Goal: Task Accomplishment & Management: Complete application form

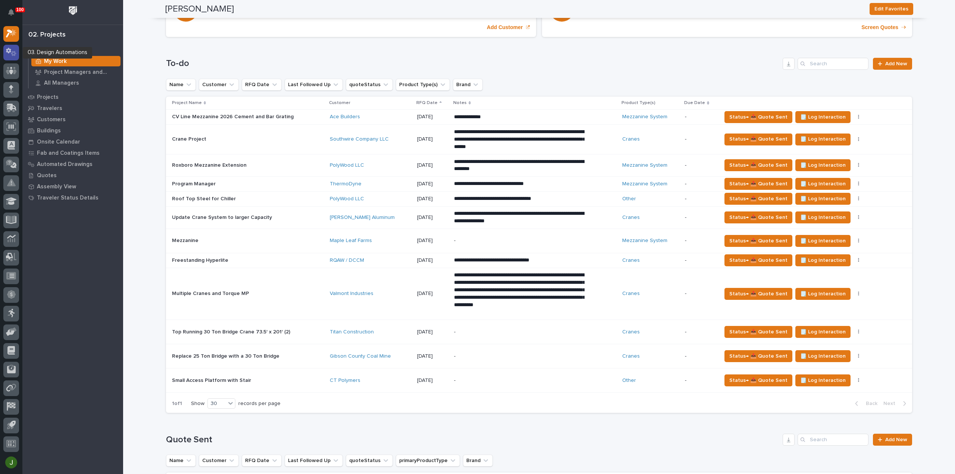
click at [11, 50] on icon at bounding box center [11, 52] width 11 height 9
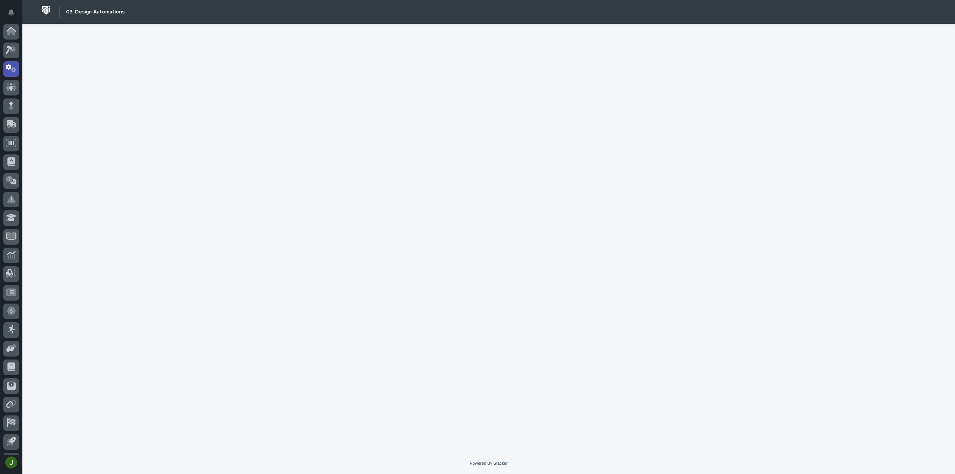
scroll to position [16, 0]
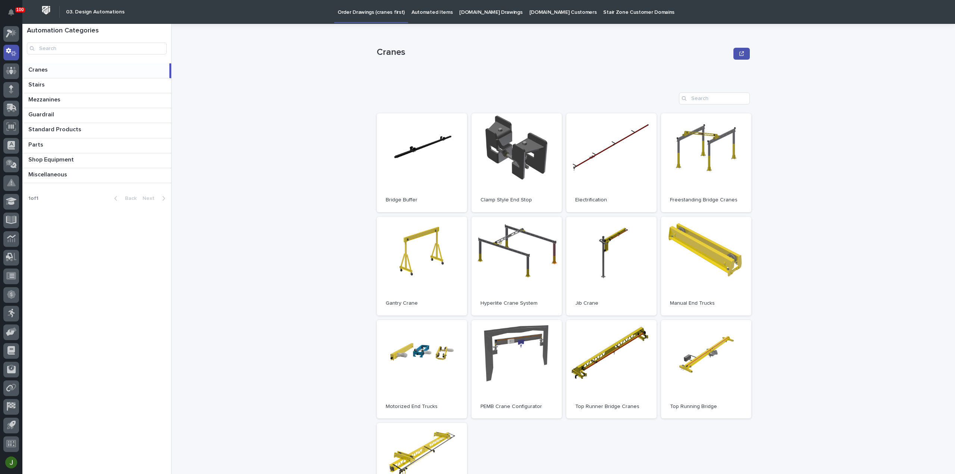
click at [419, 12] on p "Automated Items" at bounding box center [431, 8] width 41 height 16
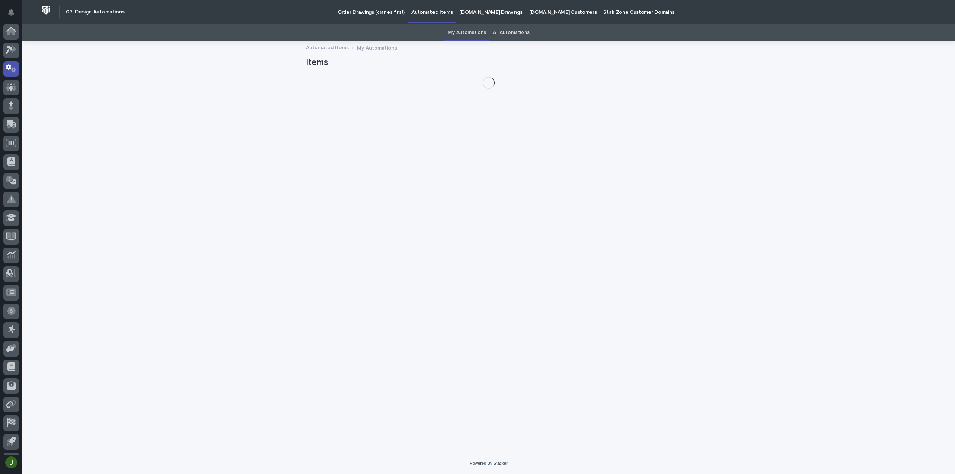
scroll to position [16, 0]
click at [509, 32] on link "All Automations" at bounding box center [511, 33] width 37 height 18
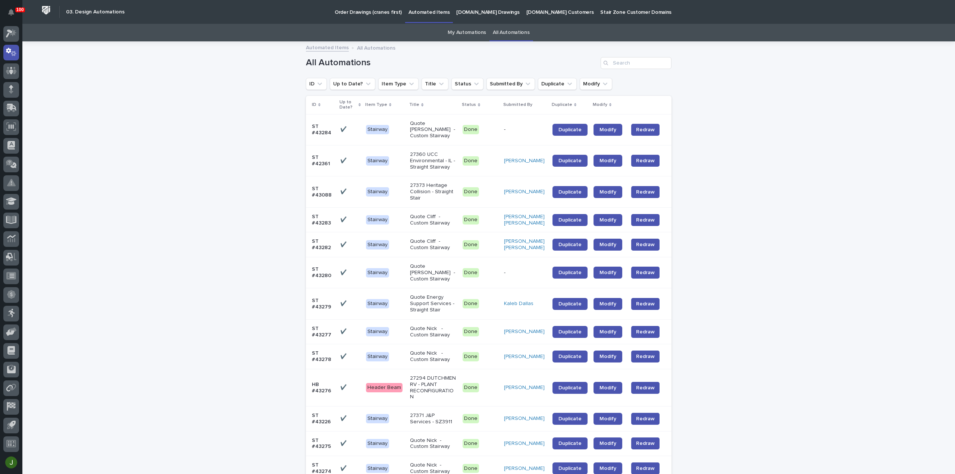
click at [466, 33] on link "My Automations" at bounding box center [467, 33] width 38 height 18
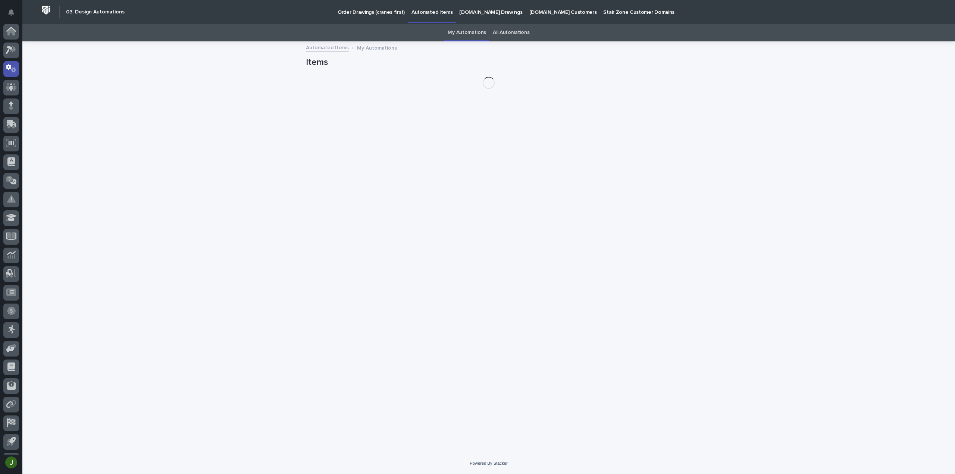
scroll to position [16, 0]
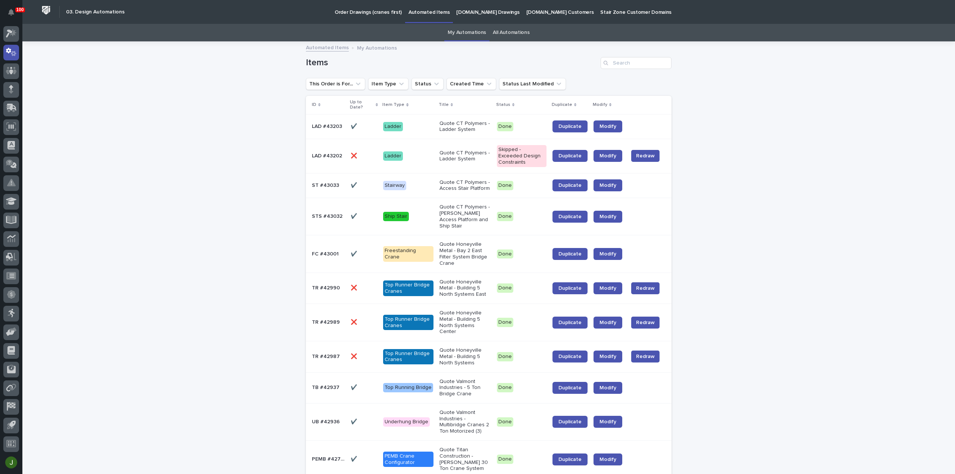
click at [324, 123] on p "LAD #43203" at bounding box center [328, 126] width 32 height 8
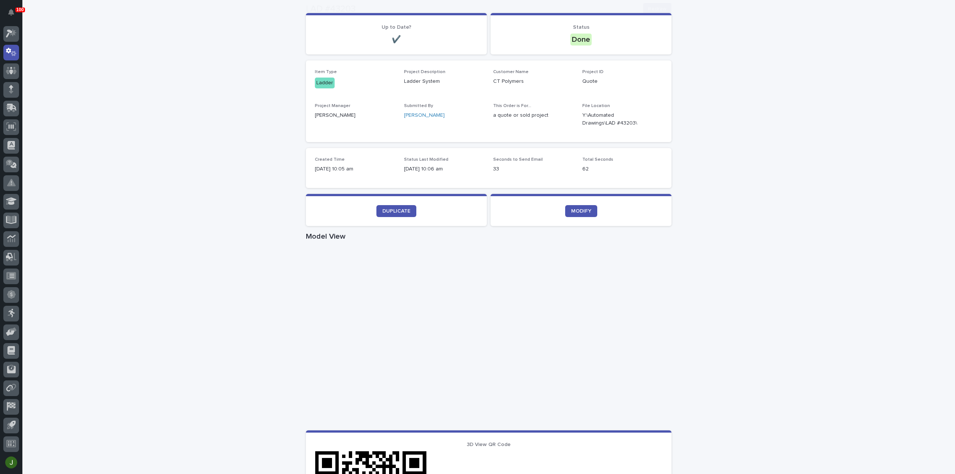
scroll to position [120, 0]
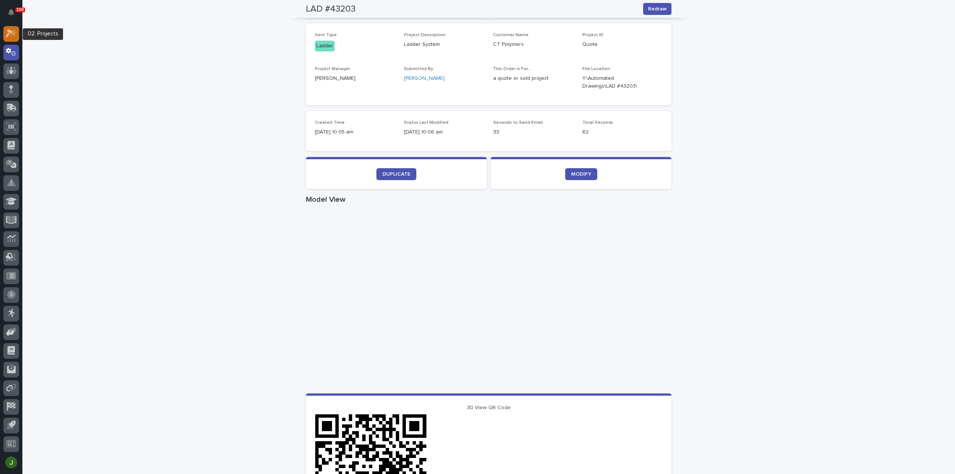
click at [9, 32] on icon at bounding box center [9, 34] width 7 height 8
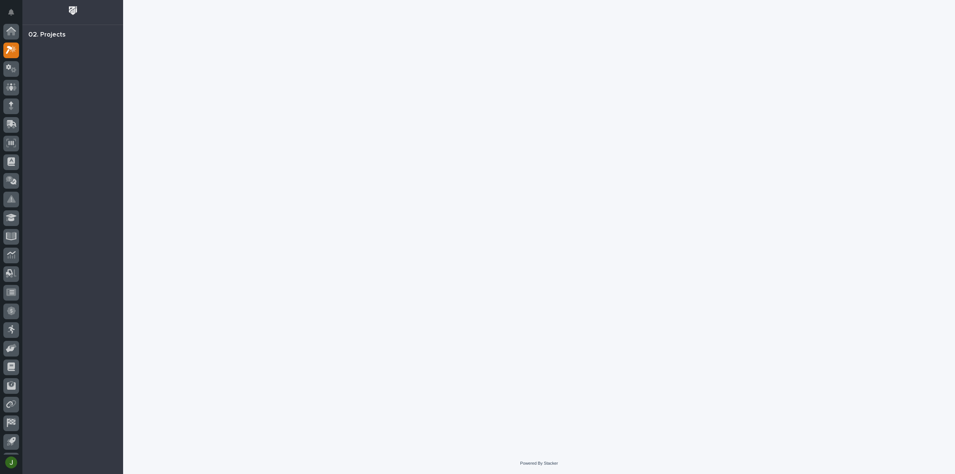
scroll to position [16, 0]
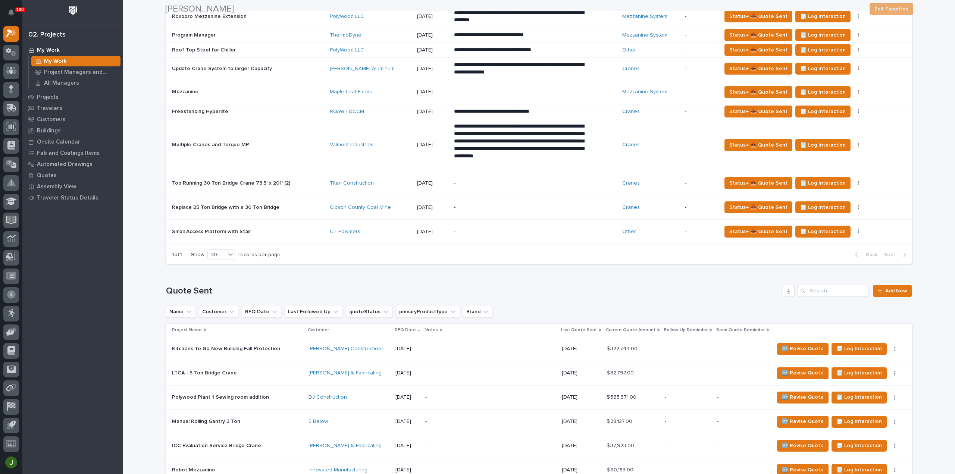
scroll to position [298, 0]
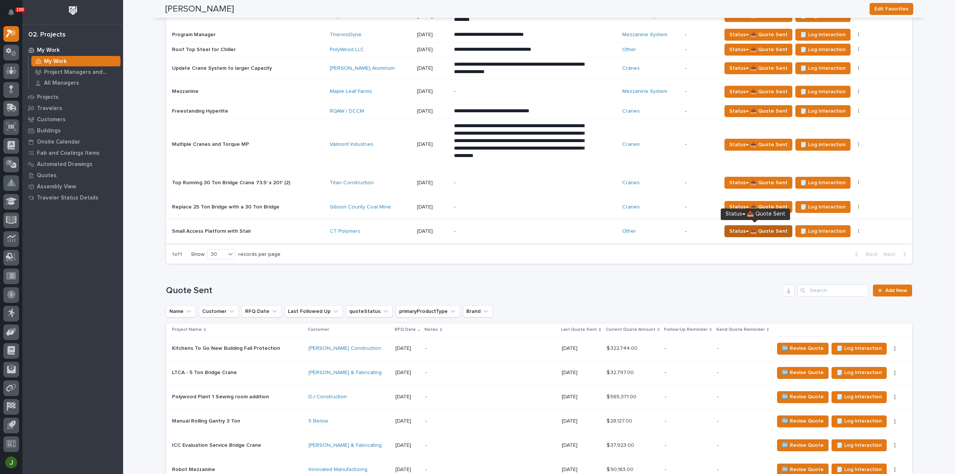
click at [765, 228] on span "Status→ 📤 Quote Sent" at bounding box center [758, 231] width 58 height 9
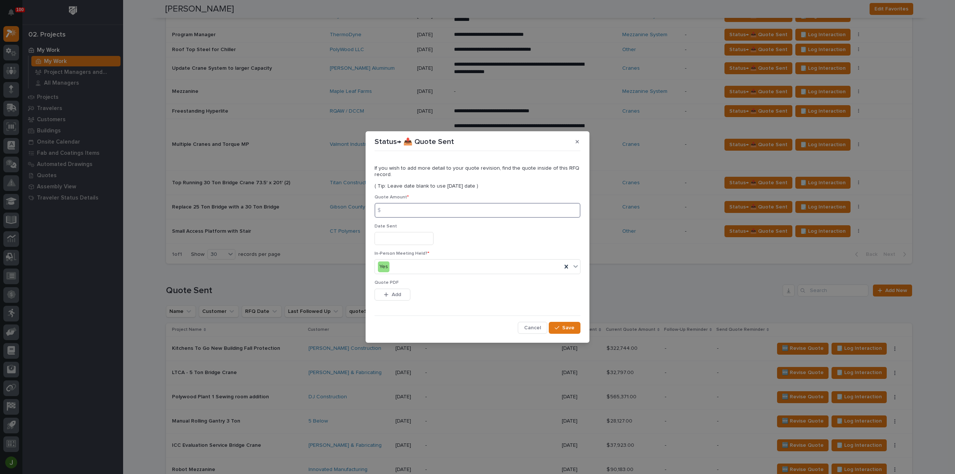
click at [392, 211] on input at bounding box center [478, 210] width 206 height 15
type input "2986"
click at [393, 235] on input "text" at bounding box center [404, 238] width 59 height 13
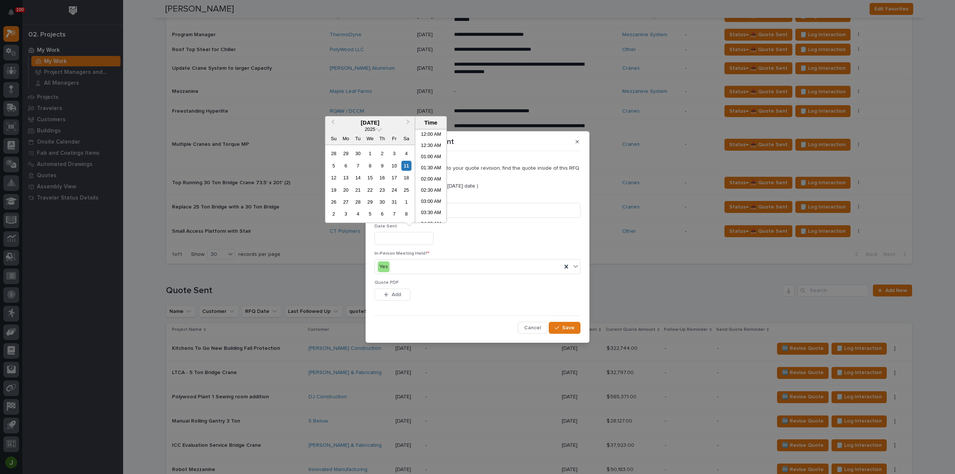
scroll to position [183, 0]
click at [426, 189] on li "10:30 AM" at bounding box center [431, 187] width 32 height 11
type input "**********"
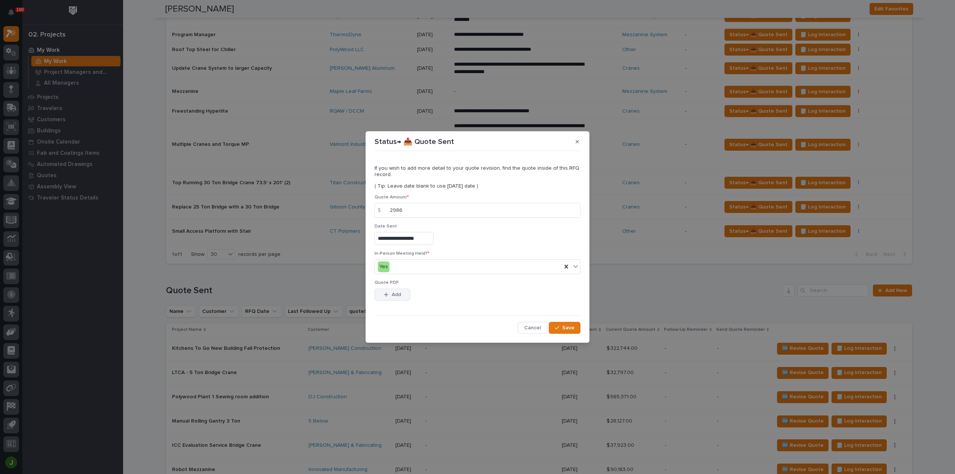
click at [392, 293] on span "Add" at bounding box center [396, 294] width 9 height 7
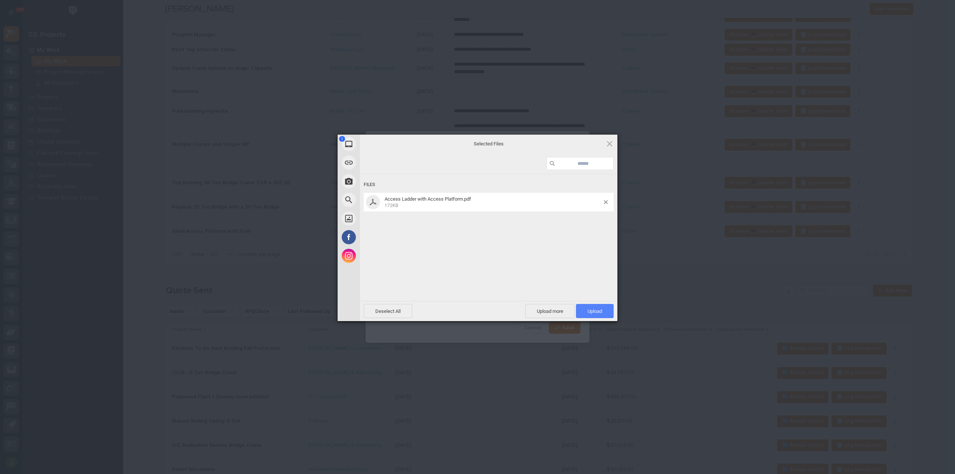
click at [598, 308] on span "Upload 1" at bounding box center [595, 311] width 15 height 6
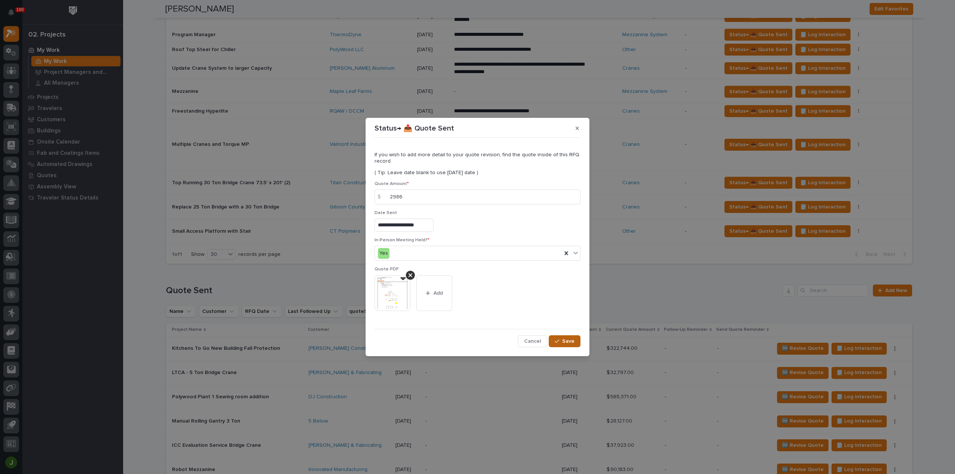
click at [569, 339] on span "Save" at bounding box center [568, 341] width 12 height 7
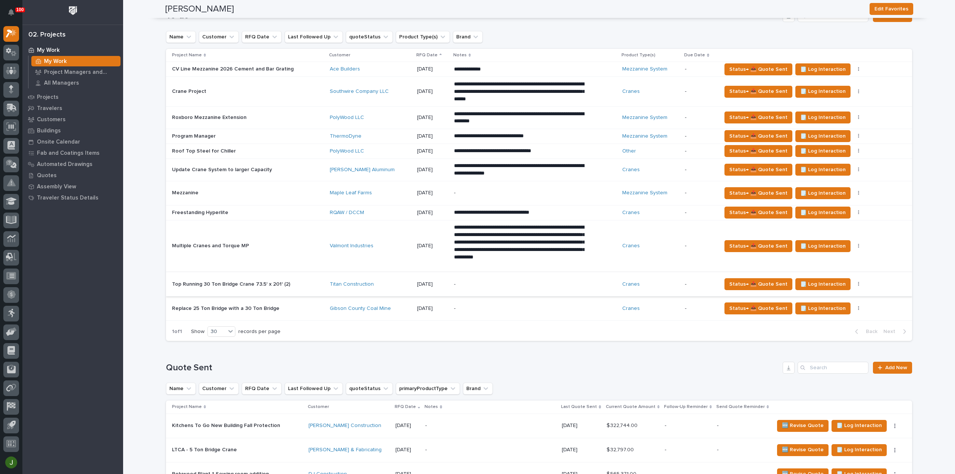
scroll to position [199, 0]
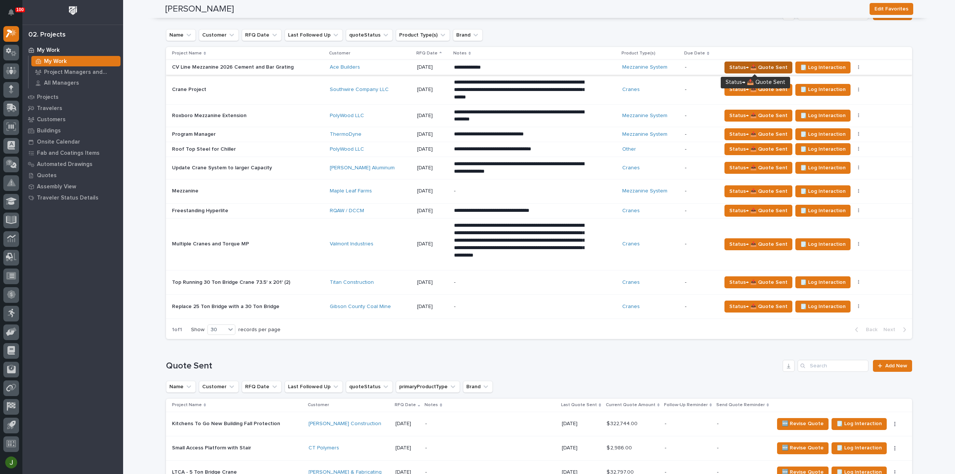
click at [768, 65] on span "Status→ 📤 Quote Sent" at bounding box center [758, 67] width 58 height 9
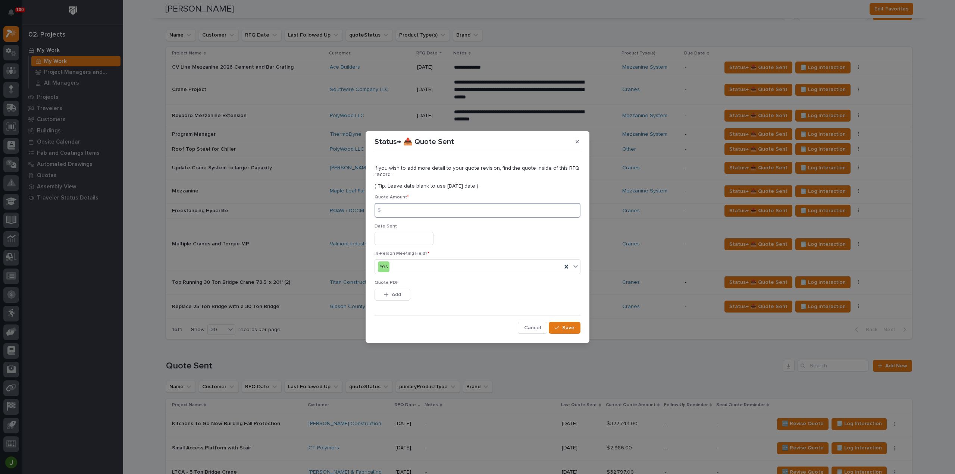
click at [395, 207] on input at bounding box center [478, 210] width 206 height 15
type input "1005832"
click at [405, 238] on input "text" at bounding box center [404, 238] width 59 height 13
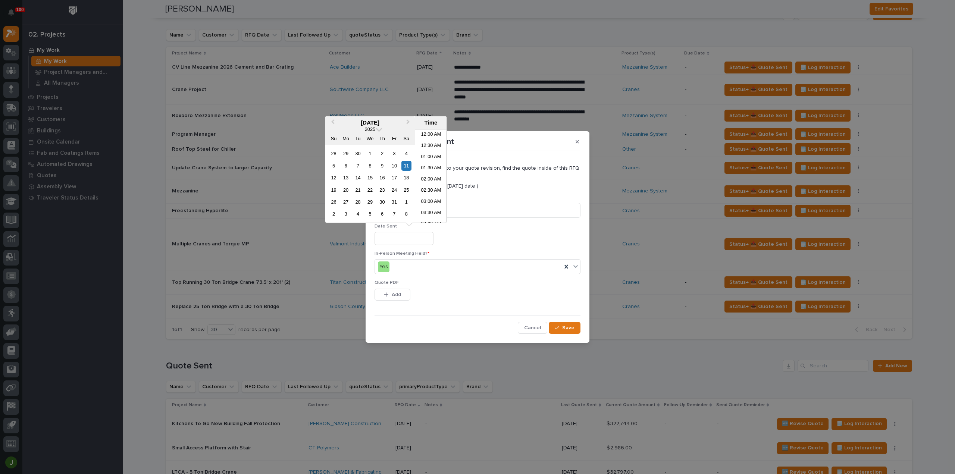
scroll to position [183, 0]
click at [431, 190] on li "10:30 AM" at bounding box center [431, 187] width 32 height 11
type input "**********"
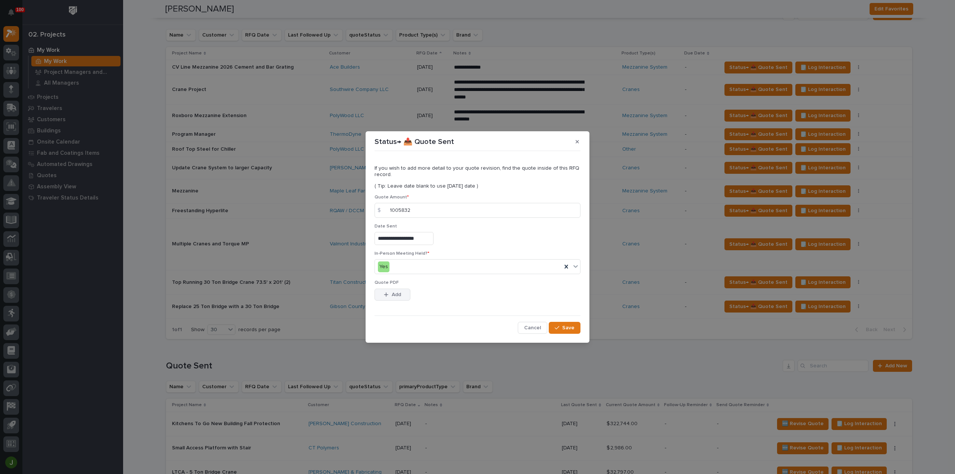
click at [395, 293] on span "Add" at bounding box center [396, 294] width 9 height 7
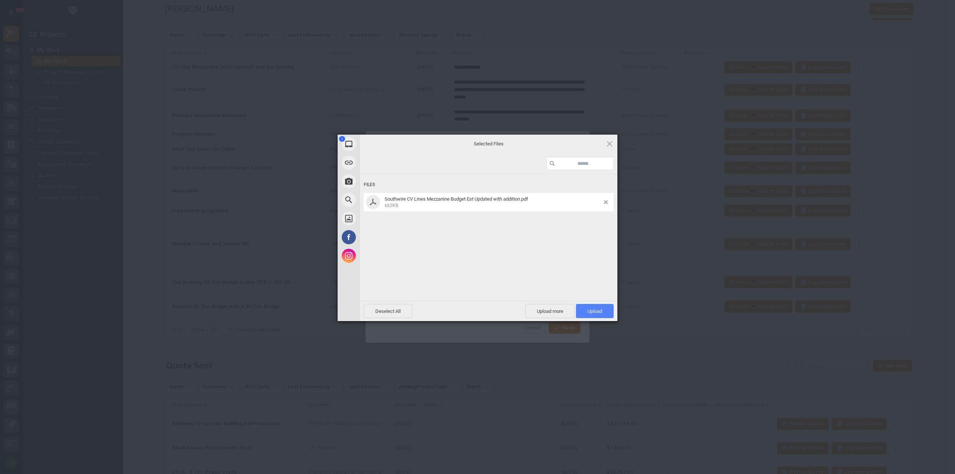
click at [597, 310] on span "Upload 1" at bounding box center [595, 311] width 15 height 6
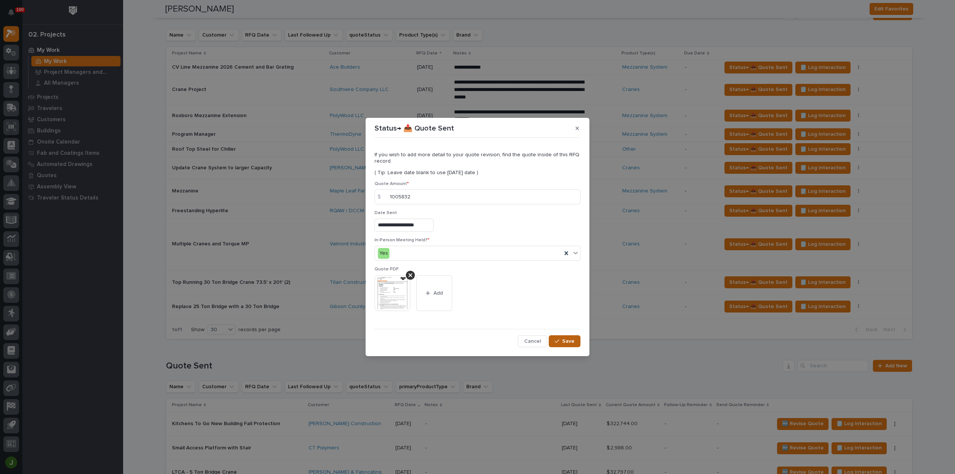
click at [565, 339] on span "Save" at bounding box center [568, 341] width 12 height 7
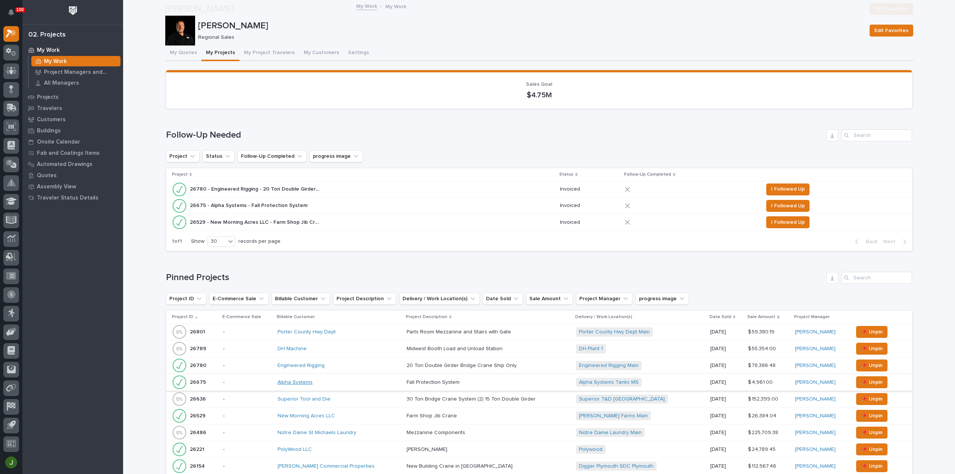
scroll to position [149, 0]
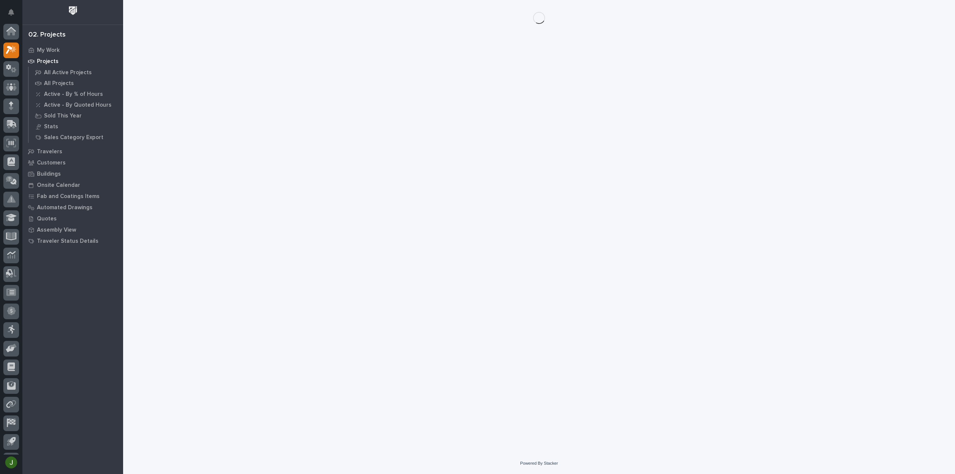
scroll to position [16, 0]
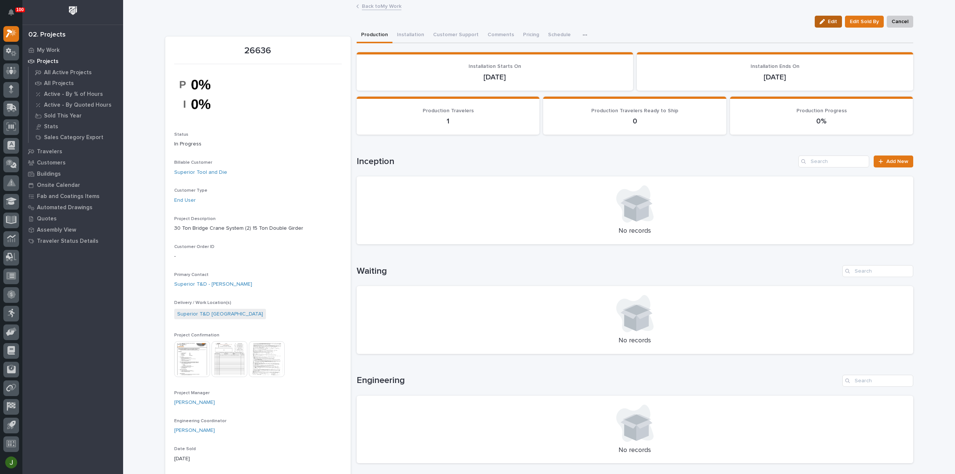
click at [830, 18] on span "Edit" at bounding box center [832, 21] width 9 height 7
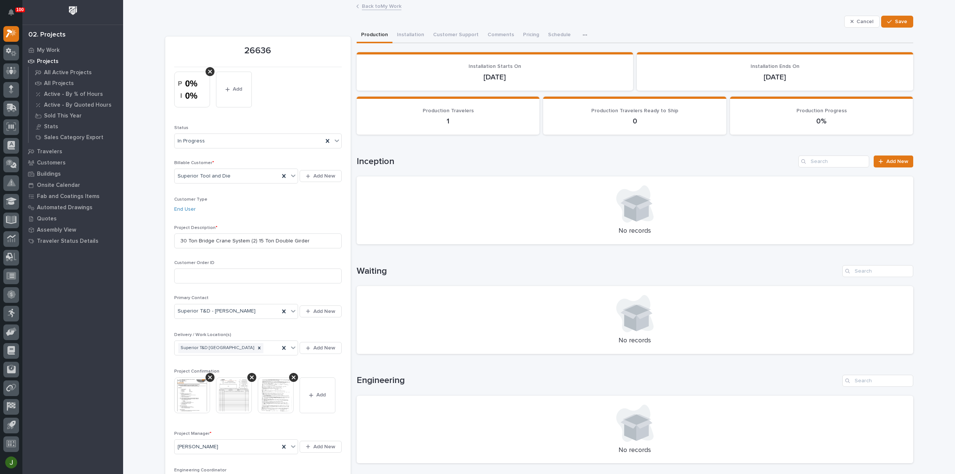
scroll to position [99, 0]
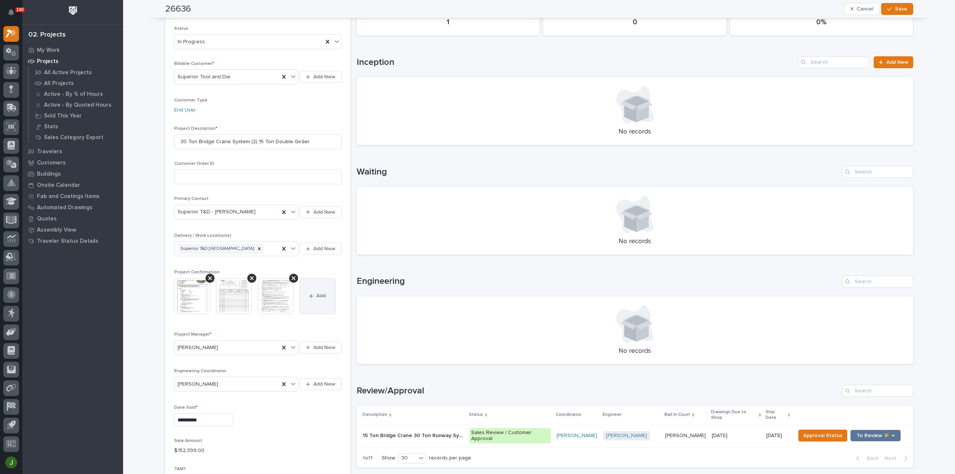
click at [315, 290] on button "Add" at bounding box center [318, 296] width 36 height 36
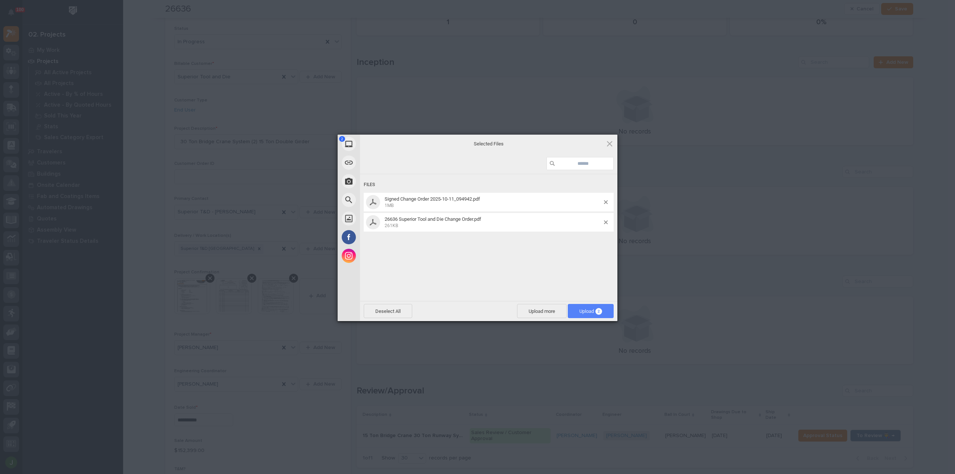
click at [588, 310] on span "Upload 2" at bounding box center [590, 311] width 23 height 6
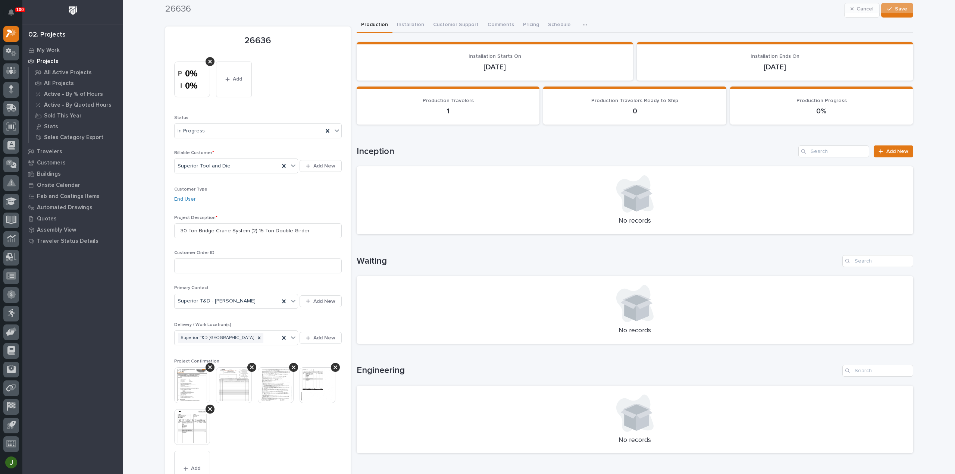
scroll to position [0, 0]
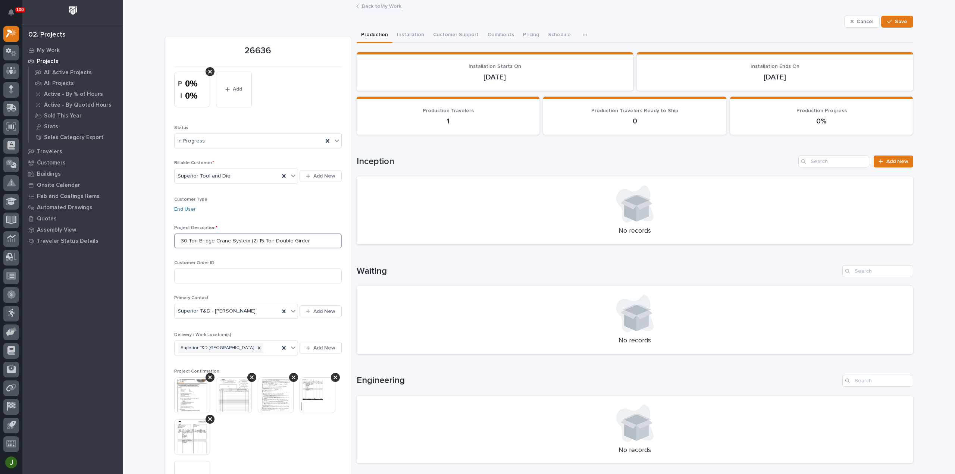
click at [255, 240] on input "30 Ton Bridge Crane System (2) 15 Ton Double Girder" at bounding box center [257, 241] width 167 height 15
click at [249, 240] on input "30 Ton Bridge Crane System (2) 15 Ton Double Girder" at bounding box center [257, 241] width 167 height 15
click at [256, 241] on input "30 Ton Bridge Crane System (1) 15 Ton Double Girder" at bounding box center [257, 241] width 167 height 15
click at [305, 240] on input "30 Ton Bridge Crane System (1) 20 Ton Double Girder" at bounding box center [257, 241] width 167 height 15
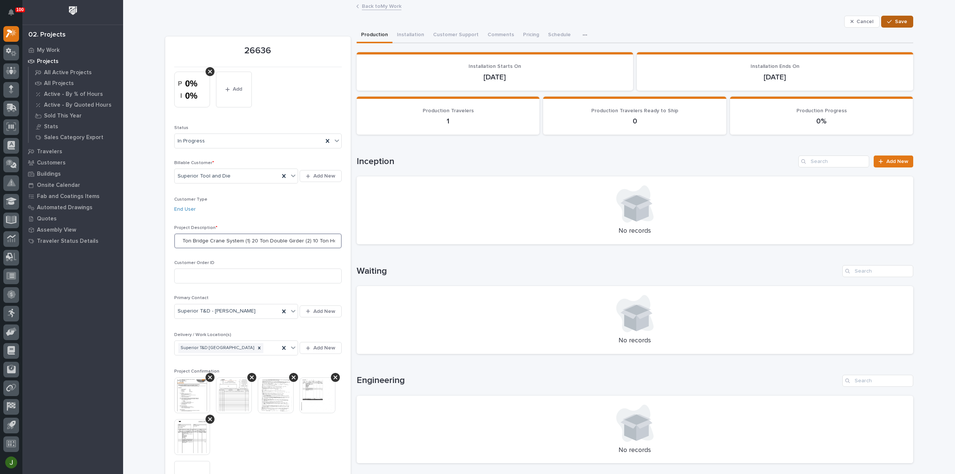
type input "30 Ton Bridge Crane System (1) 20 Ton Double Girder (2) 10 Ton Hoists"
click at [901, 21] on span "Save" at bounding box center [901, 21] width 12 height 7
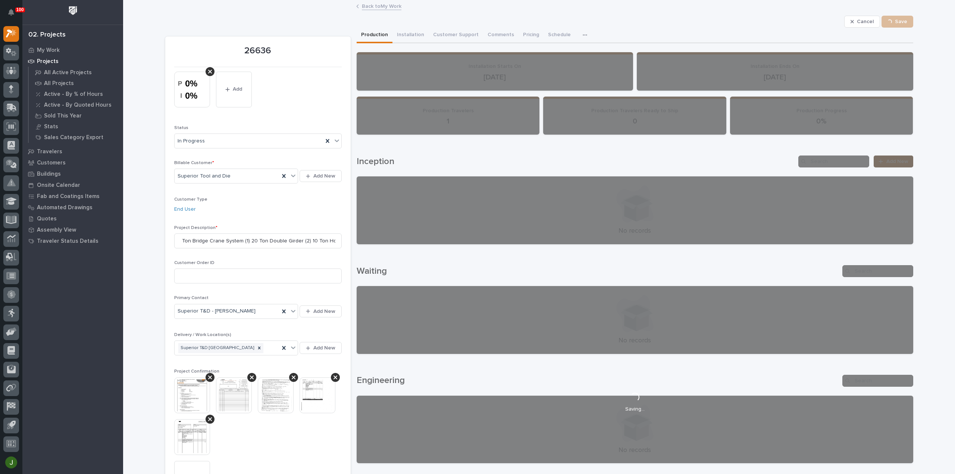
scroll to position [0, 0]
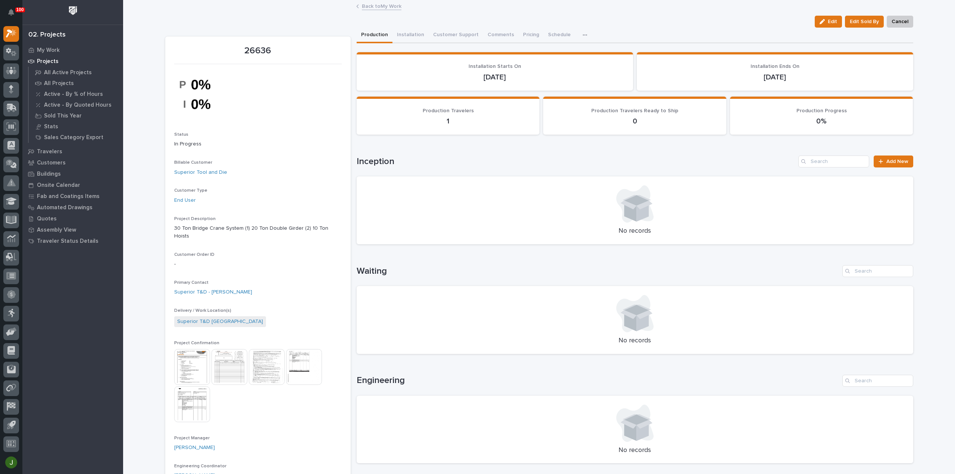
click at [376, 6] on link "Back to My Work" at bounding box center [382, 5] width 40 height 9
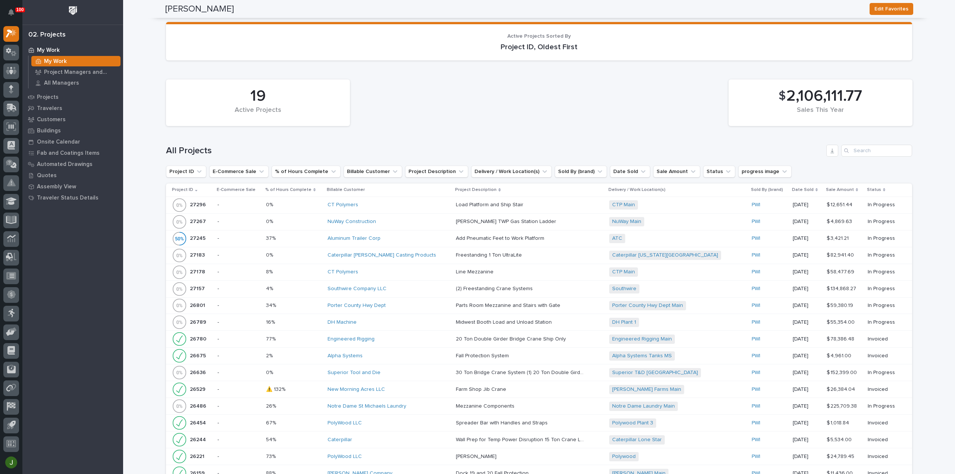
scroll to position [994, 0]
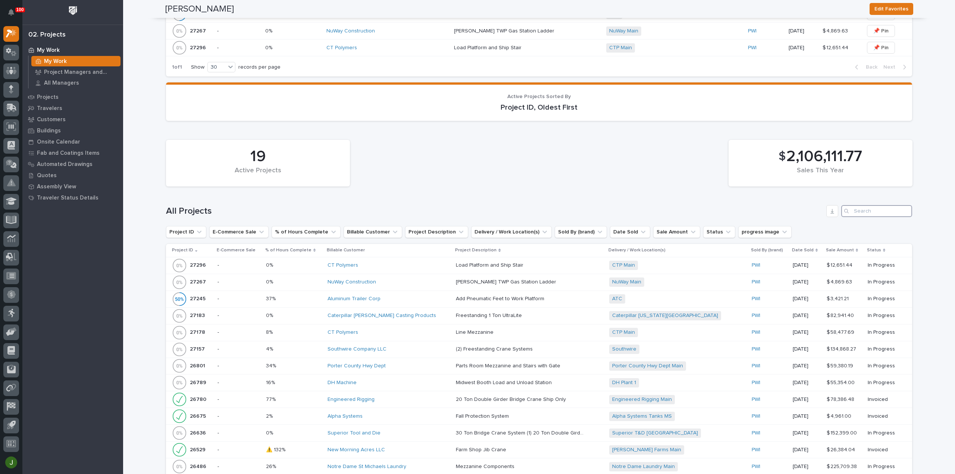
click at [876, 206] on input "Search" at bounding box center [876, 211] width 71 height 12
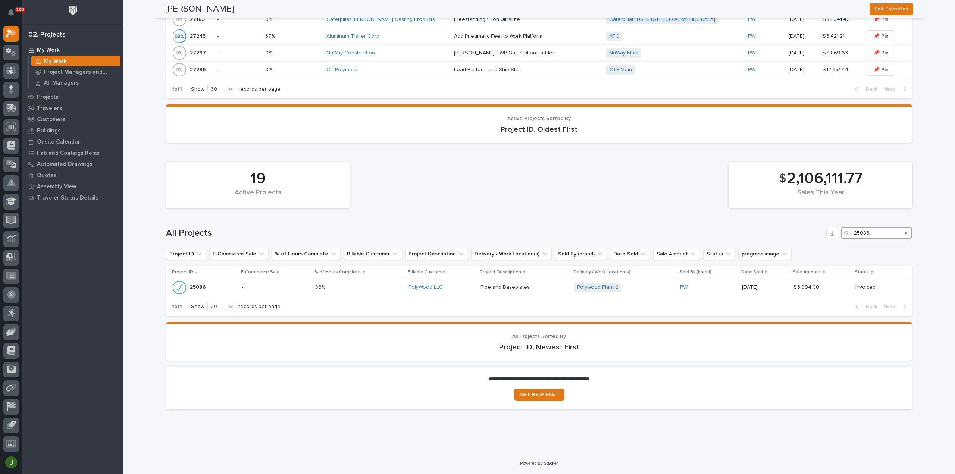
scroll to position [968, 0]
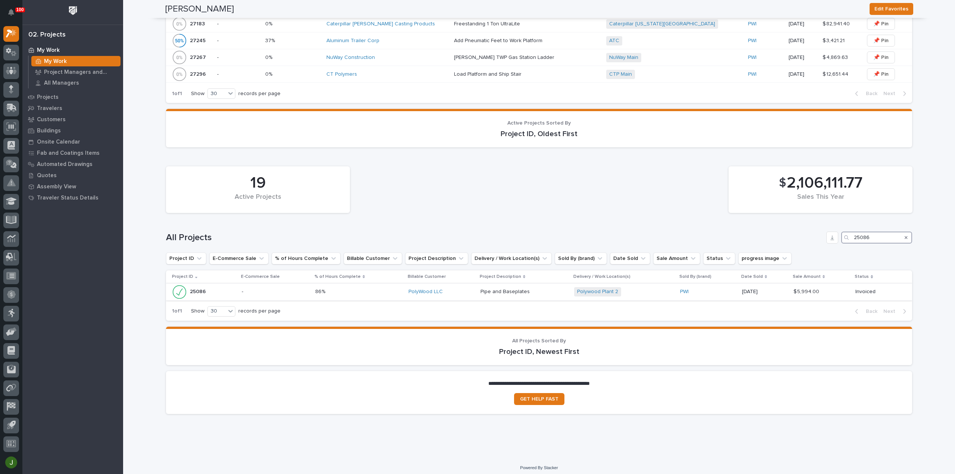
type input "25086"
click at [193, 287] on p "25086" at bounding box center [199, 291] width 18 height 8
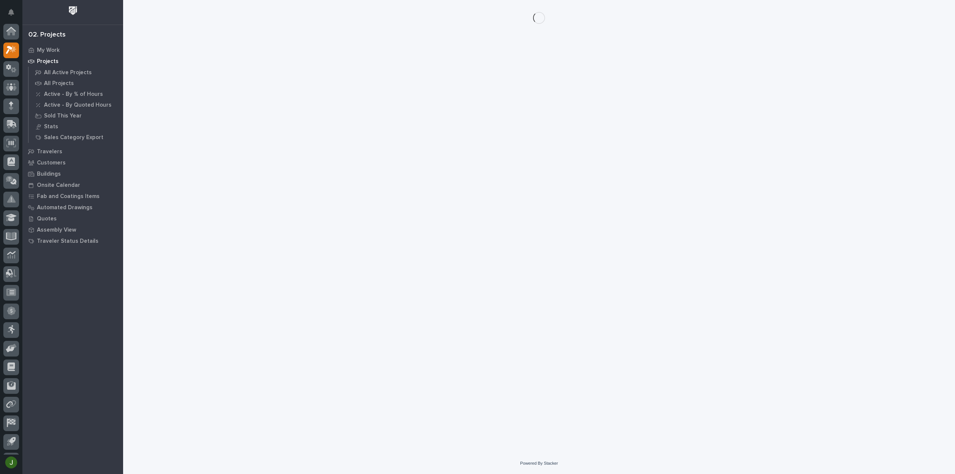
scroll to position [16, 0]
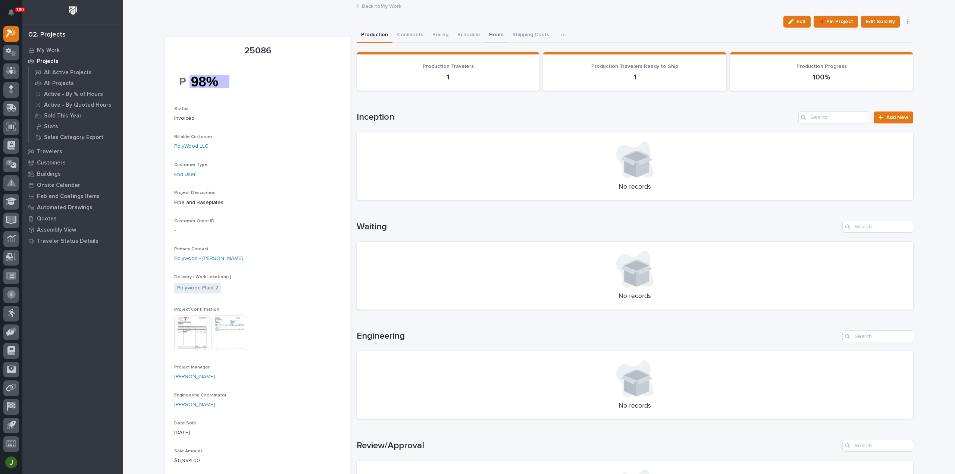
click at [494, 34] on button "Hours" at bounding box center [497, 36] width 24 height 16
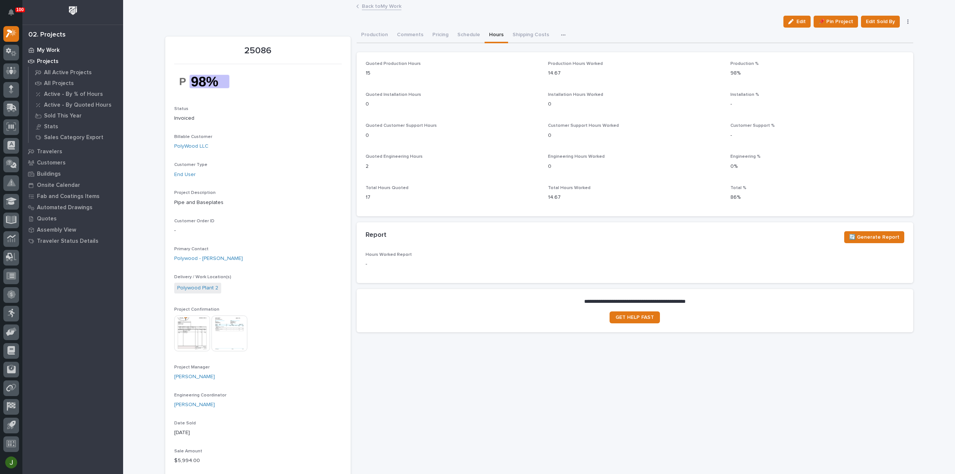
click at [43, 49] on p "My Work" at bounding box center [48, 50] width 23 height 7
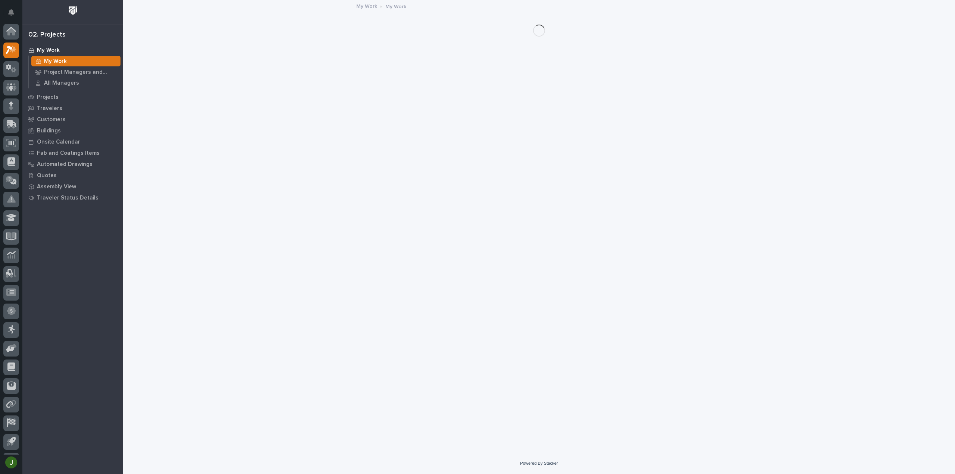
scroll to position [16, 0]
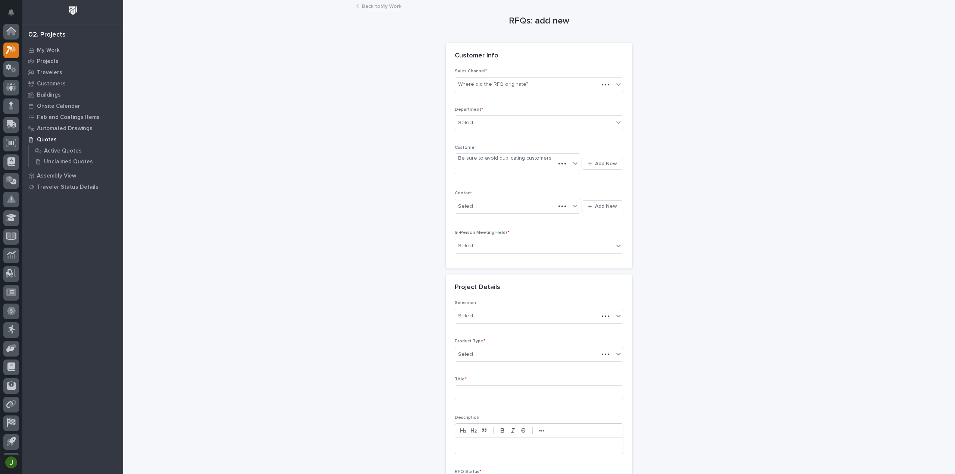
scroll to position [16, 0]
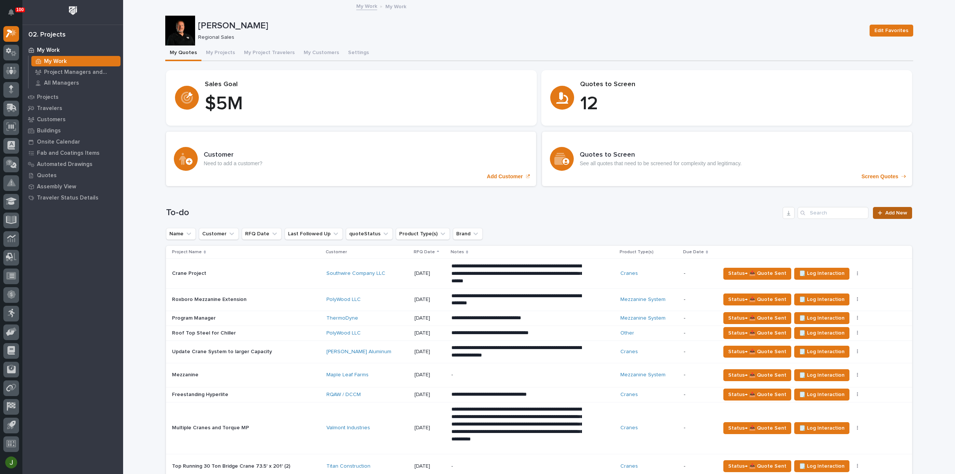
click at [894, 214] on span "Add New" at bounding box center [896, 212] width 22 height 5
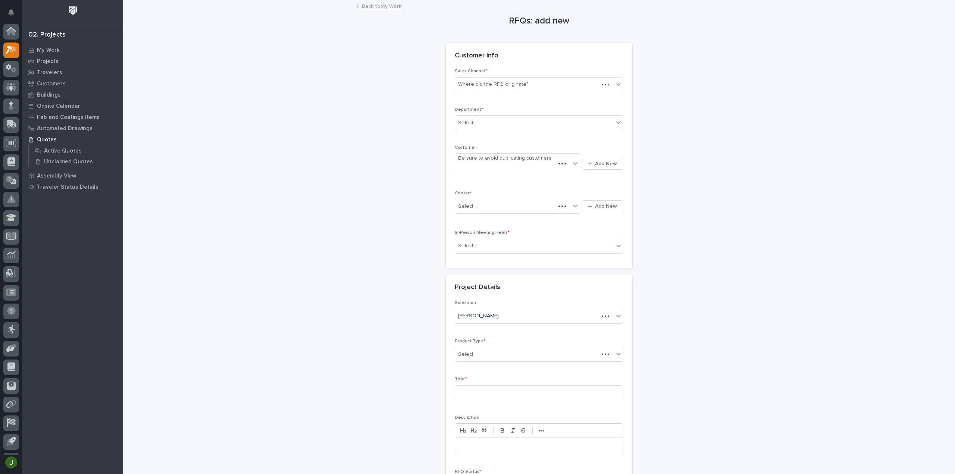
scroll to position [16, 0]
click at [485, 85] on div "Where did the RFQ originate?" at bounding box center [493, 85] width 70 height 8
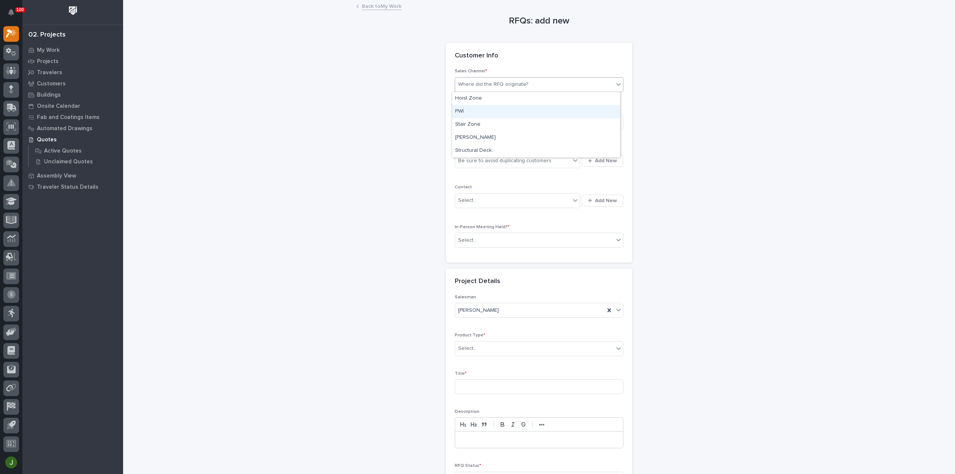
click at [474, 110] on div "PWI" at bounding box center [536, 111] width 168 height 13
click at [469, 123] on div "Select..." at bounding box center [467, 123] width 19 height 8
click at [467, 149] on span "Regional Sales" at bounding box center [474, 149] width 39 height 8
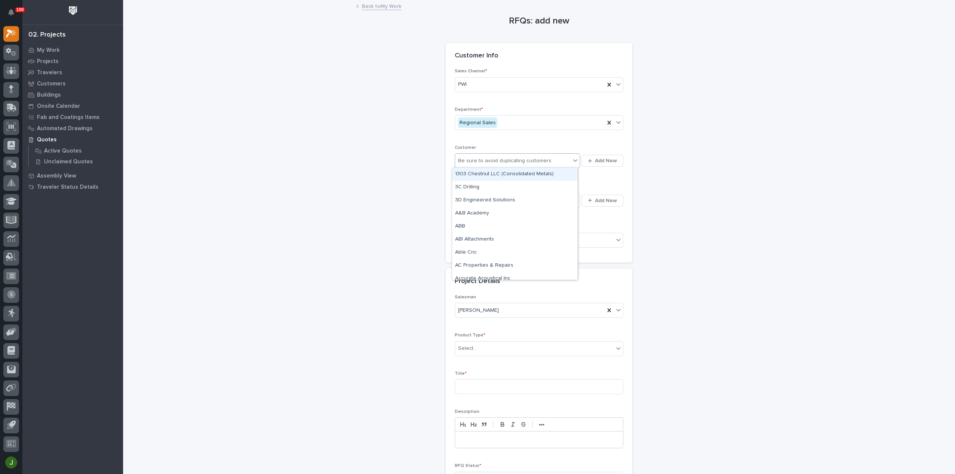
click at [467, 161] on div "Be sure to avoid duplicating customers" at bounding box center [504, 161] width 93 height 8
type input "****"
click at [479, 265] on div "PolyWood LLC" at bounding box center [514, 265] width 125 height 13
click at [474, 201] on div "Select..." at bounding box center [512, 200] width 115 height 12
type input "*******"
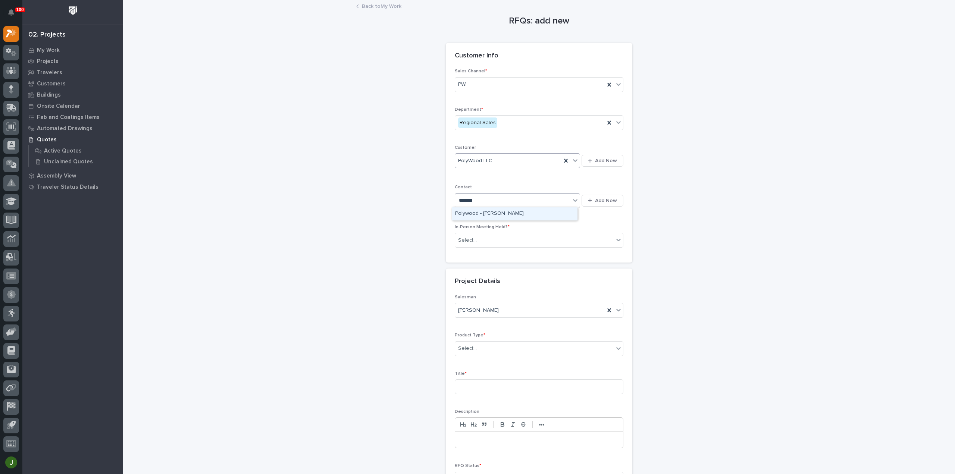
click at [482, 212] on div "Polywood - [PERSON_NAME]" at bounding box center [514, 213] width 125 height 13
click at [472, 242] on div "Select..." at bounding box center [467, 240] width 19 height 8
click at [468, 266] on div "No" at bounding box center [536, 266] width 168 height 13
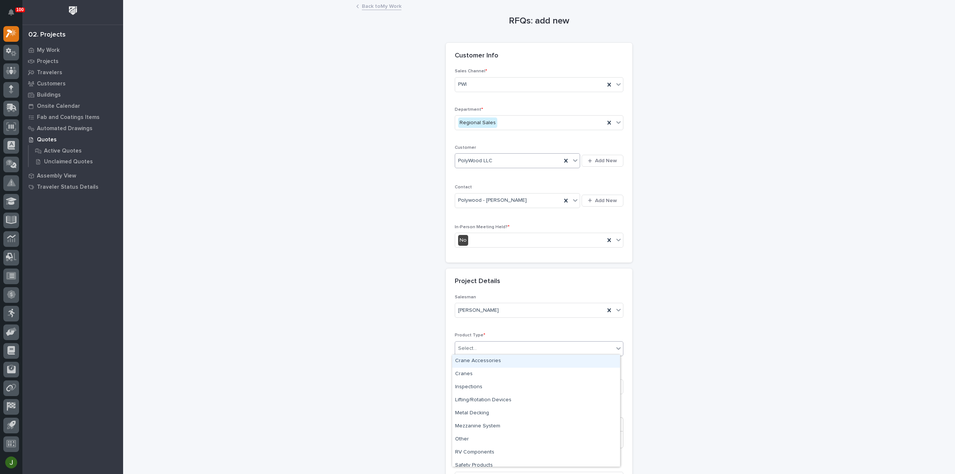
click at [469, 348] on div "Select..." at bounding box center [467, 349] width 19 height 8
click at [472, 441] on div "Other" at bounding box center [536, 439] width 168 height 13
click at [467, 386] on input at bounding box center [539, 386] width 169 height 15
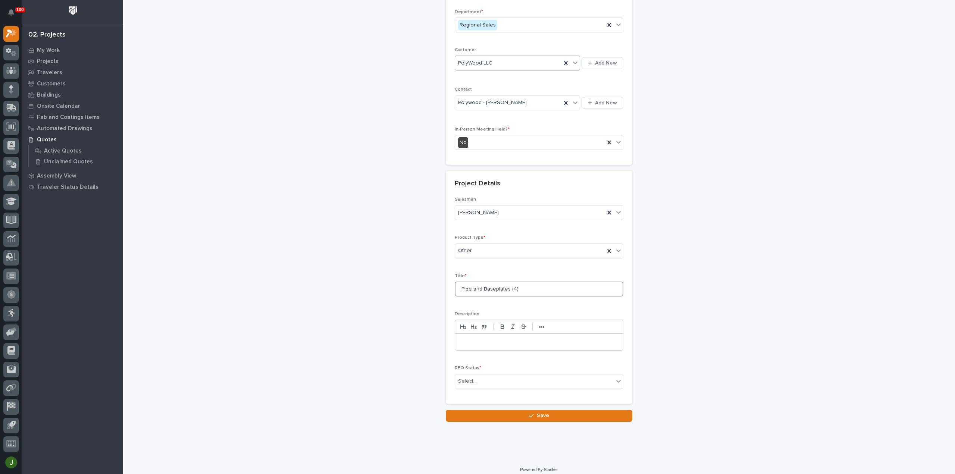
scroll to position [99, 0]
type input "Pipe and Baseplates (4)"
click at [465, 377] on div "Select..." at bounding box center [467, 380] width 19 height 8
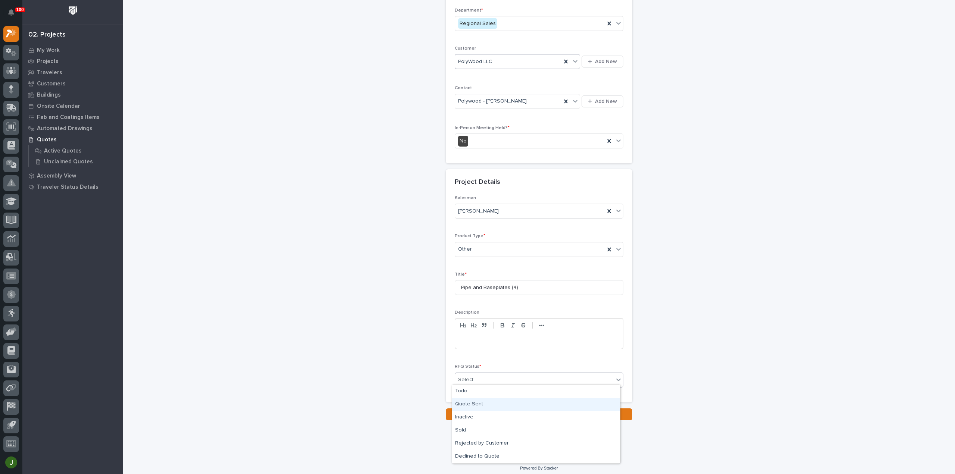
click at [469, 405] on div "Quote Sent" at bounding box center [536, 404] width 168 height 13
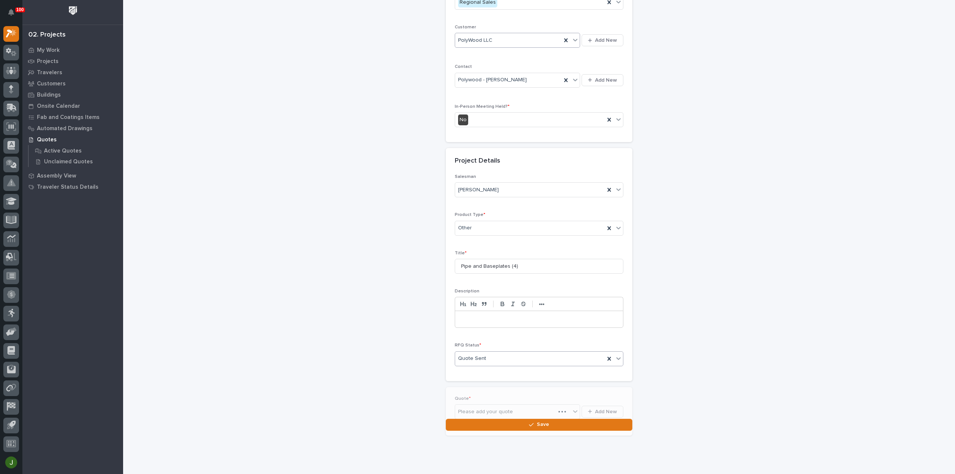
scroll to position [126, 0]
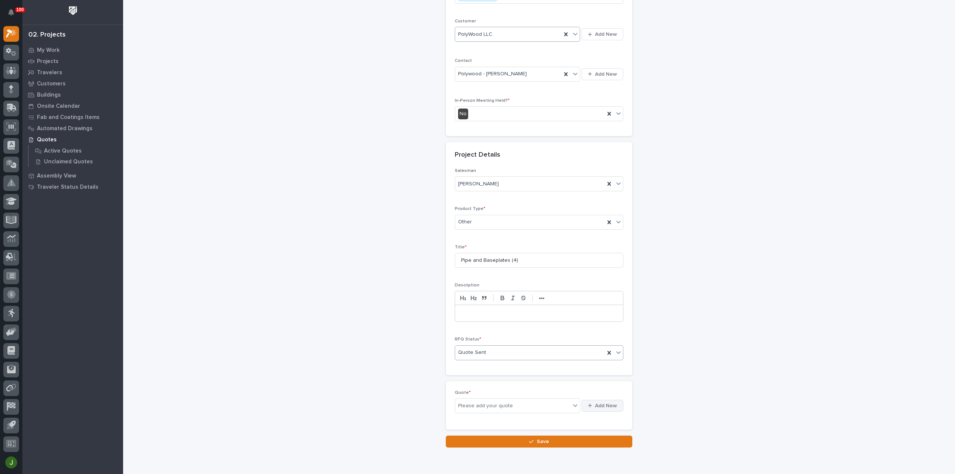
click at [599, 403] on span "Add New" at bounding box center [606, 405] width 22 height 7
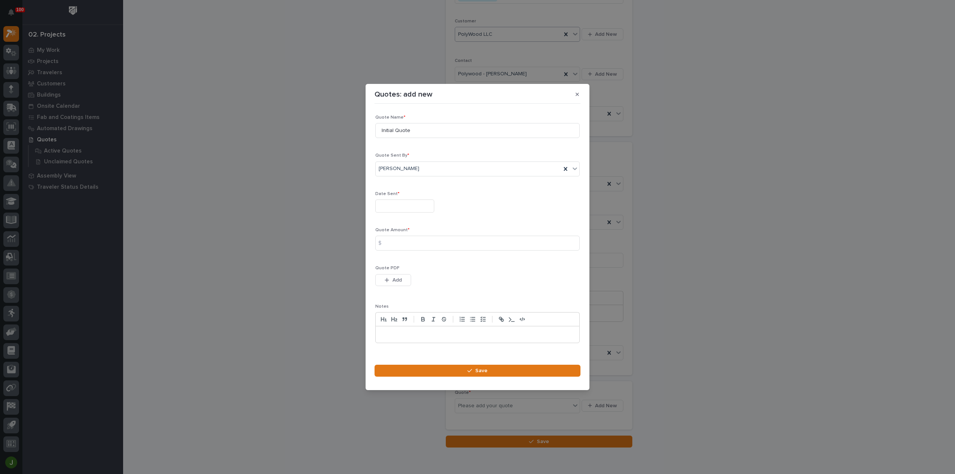
click at [393, 204] on input "text" at bounding box center [404, 206] width 59 height 13
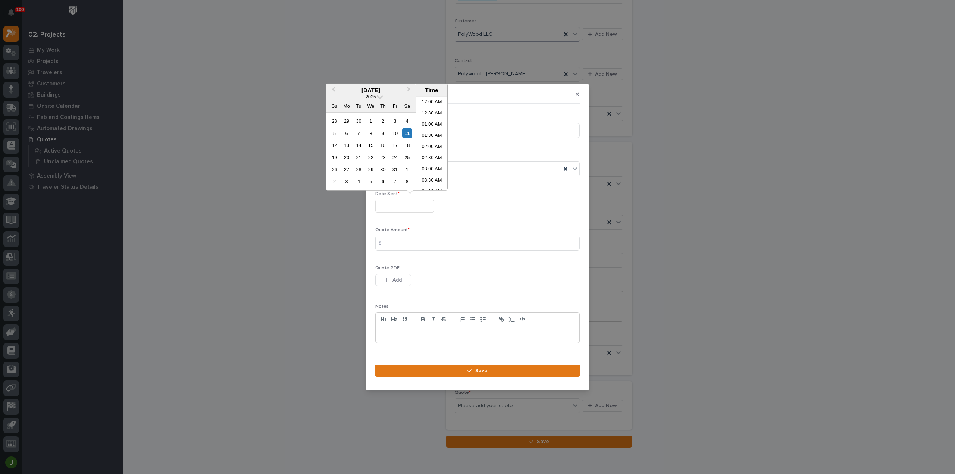
scroll to position [194, 0]
click at [431, 145] on li "10:30 AM" at bounding box center [432, 143] width 32 height 11
type input "**********"
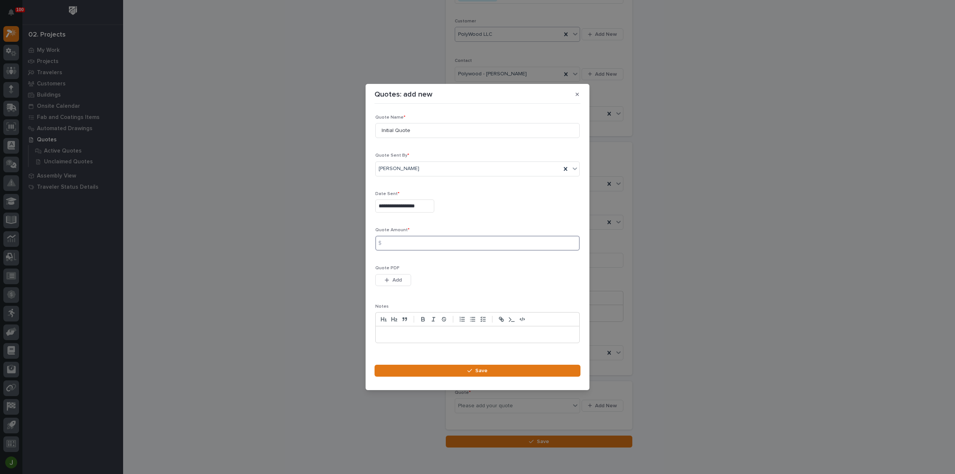
click at [392, 243] on input at bounding box center [477, 243] width 204 height 15
type input "863.25"
click at [387, 280] on icon "button" at bounding box center [387, 280] width 4 height 4
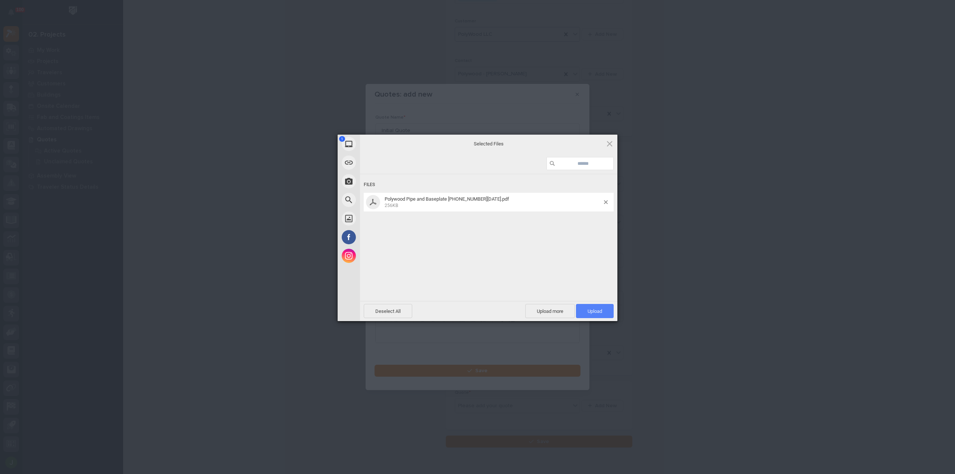
click at [603, 314] on span "Upload 1" at bounding box center [595, 311] width 38 height 14
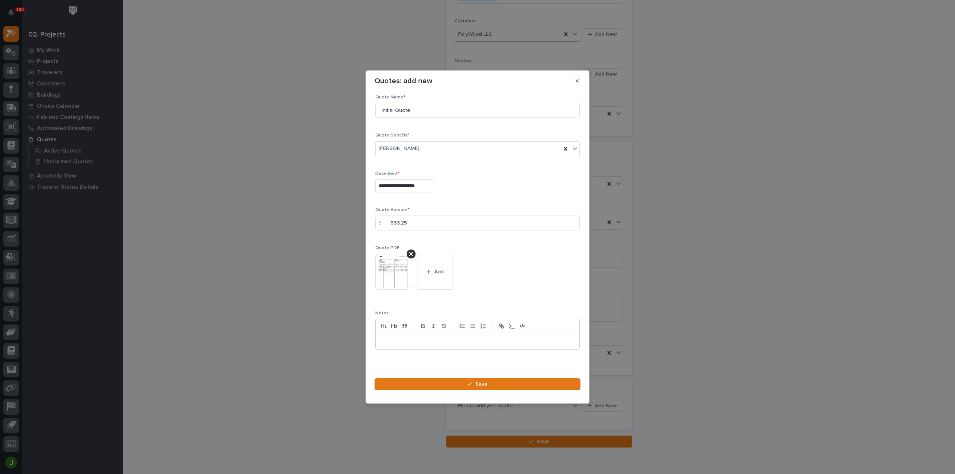
scroll to position [10, 0]
click at [480, 383] on span "Save" at bounding box center [481, 384] width 12 height 7
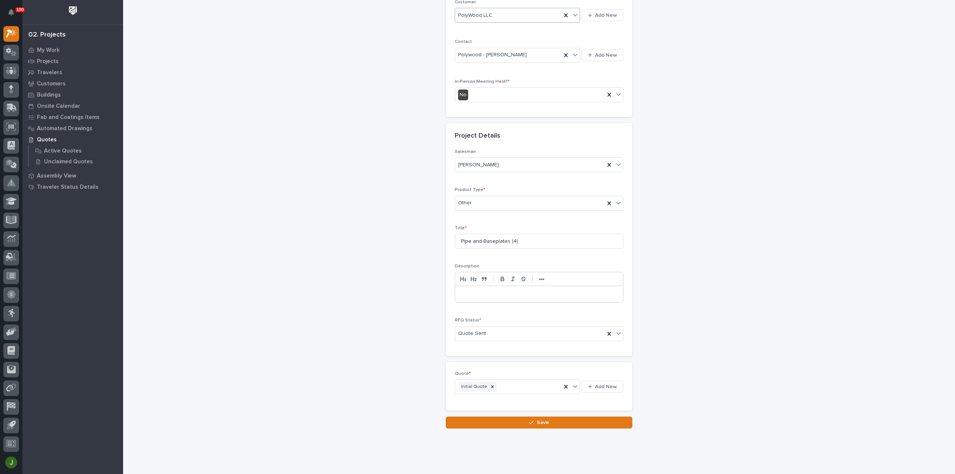
scroll to position [156, 0]
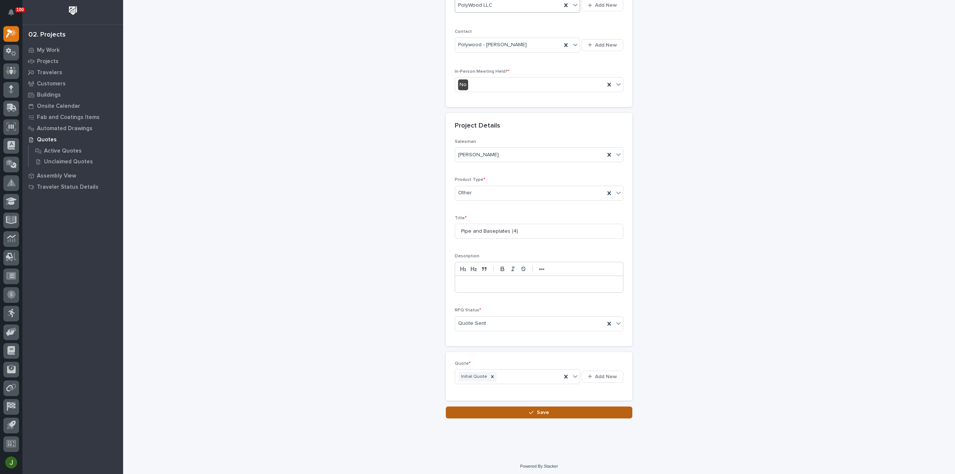
click at [543, 409] on span "Save" at bounding box center [543, 412] width 12 height 7
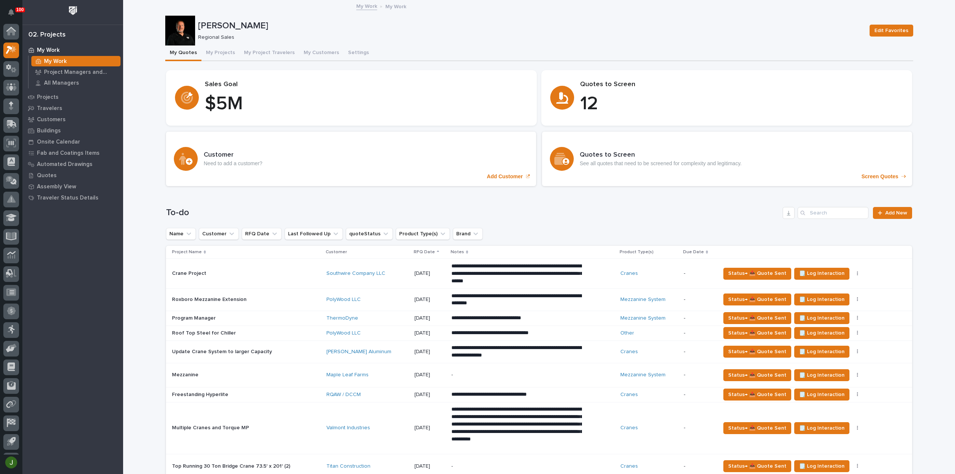
scroll to position [16, 0]
